Goal: Transaction & Acquisition: Purchase product/service

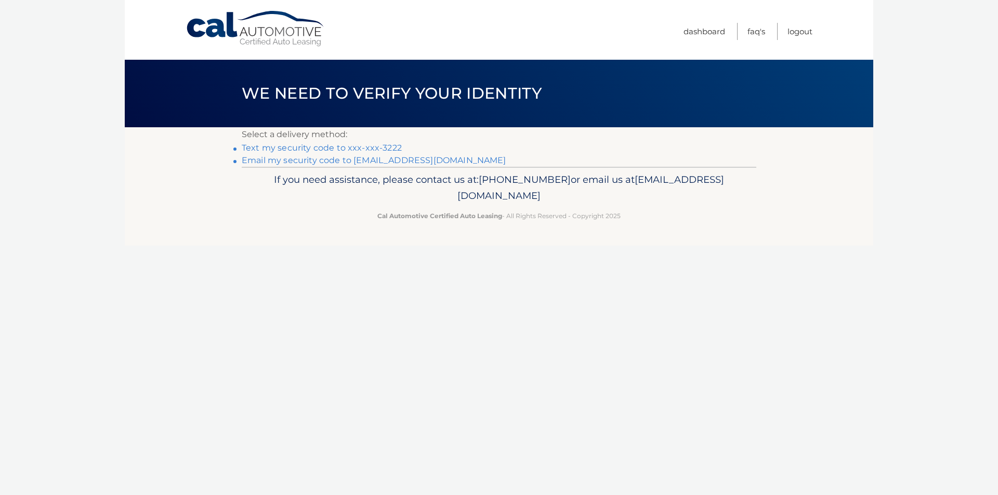
click at [364, 149] on link "Text my security code to xxx-xxx-3222" at bounding box center [322, 148] width 160 height 10
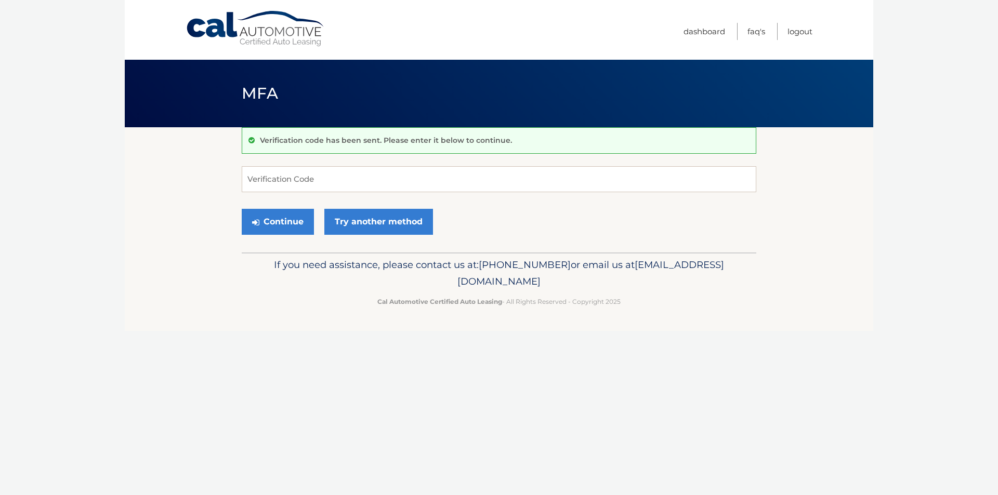
click at [556, 196] on form "Verification Code Continue Try another method" at bounding box center [499, 203] width 514 height 74
click at [555, 180] on input "Verification Code" at bounding box center [499, 179] width 514 height 26
type input "225812"
click at [282, 227] on button "Continue" at bounding box center [278, 222] width 72 height 26
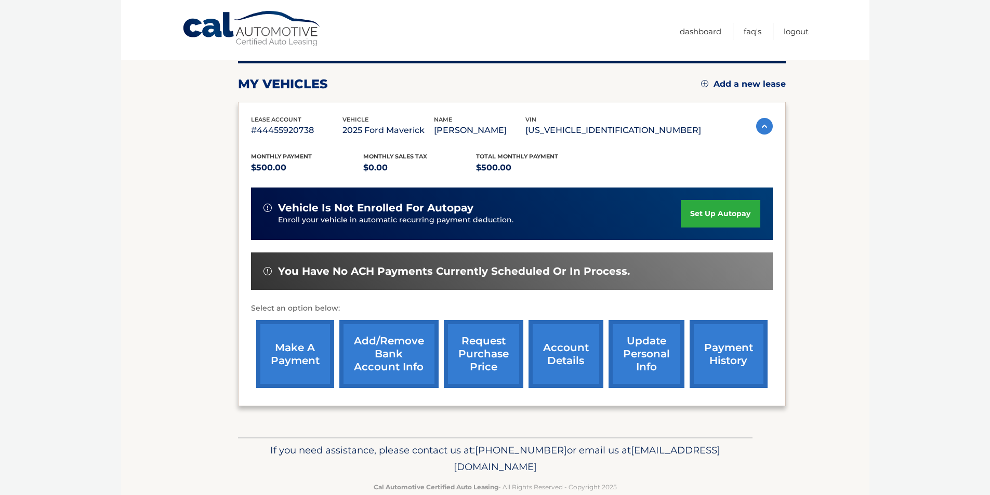
scroll to position [135, 0]
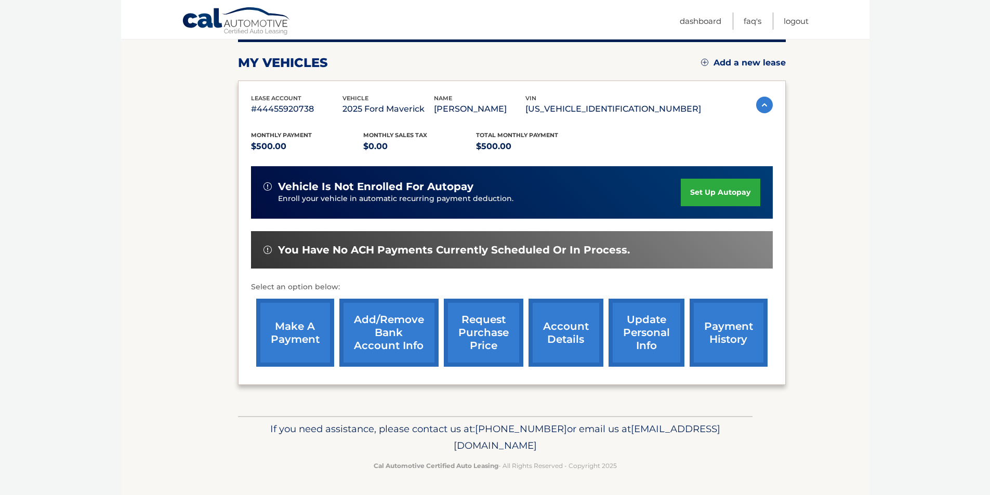
click at [292, 340] on link "make a payment" at bounding box center [295, 333] width 78 height 68
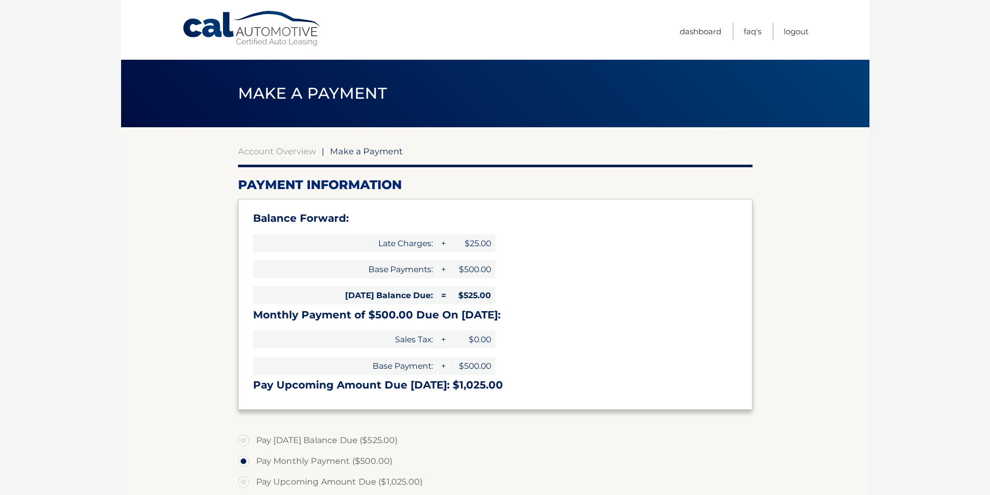
select select "MDFiN2I3Y2EtOGYzNC00MjBkLTg3ODItNzEzMmRjMWE5MDg2"
click at [298, 145] on div "Account Overview | Make a Payment Payment Information Balance Forward: Late Cha…" at bounding box center [495, 430] width 514 height 606
click at [298, 149] on link "Account Overview" at bounding box center [277, 151] width 78 height 10
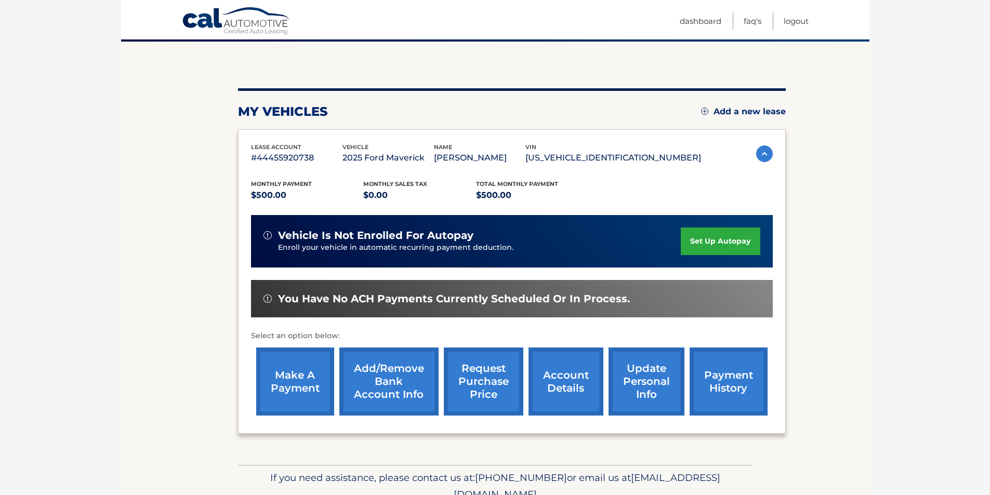
scroll to position [104, 0]
